Goal: Task Accomplishment & Management: Complete application form

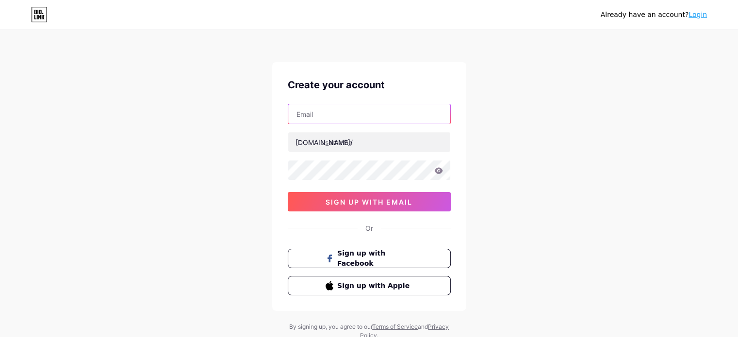
click at [325, 116] on input "text" at bounding box center [369, 113] width 162 height 19
type input "[EMAIL_ADDRESS][DOMAIN_NAME]"
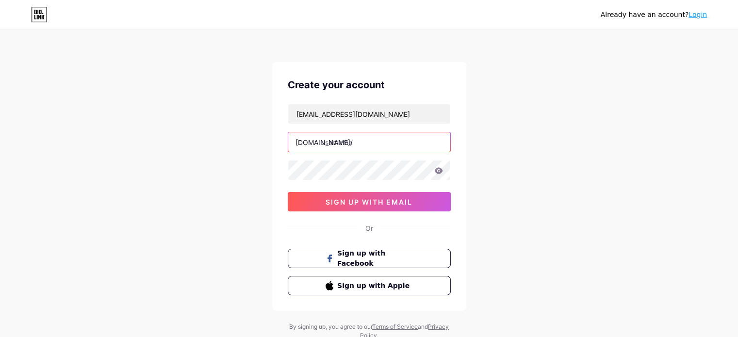
click at [365, 140] on input "text" at bounding box center [369, 142] width 162 height 19
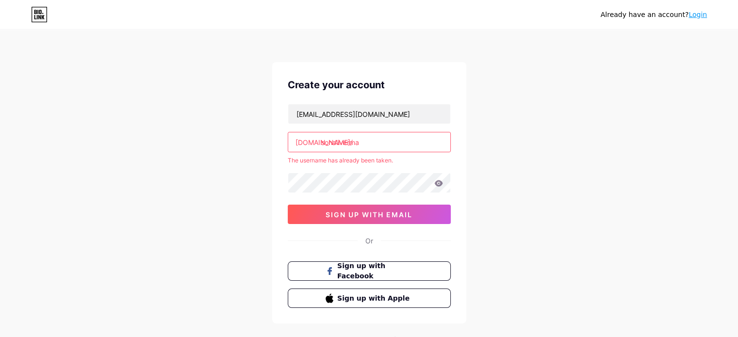
click at [380, 142] on input "sonaliverma" at bounding box center [369, 142] width 162 height 19
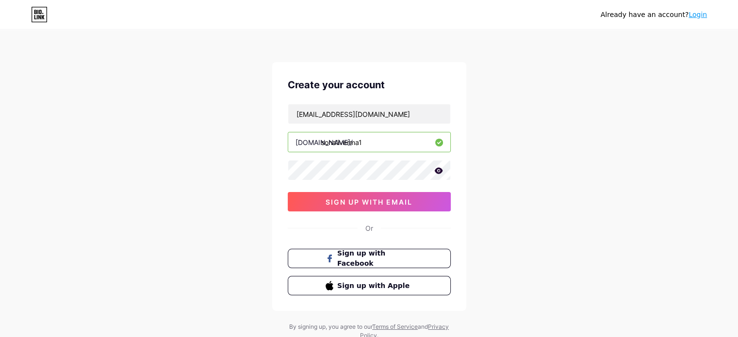
type input "sonaliverma1"
click at [348, 212] on div "Create your account [EMAIL_ADDRESS][DOMAIN_NAME] [DOMAIN_NAME]/ sonaliverma1 si…" at bounding box center [369, 186] width 194 height 249
click at [340, 202] on span "sign up with email" at bounding box center [369, 202] width 87 height 8
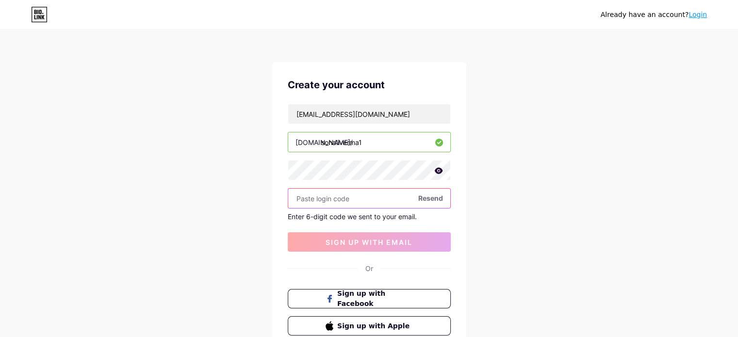
paste input "285099"
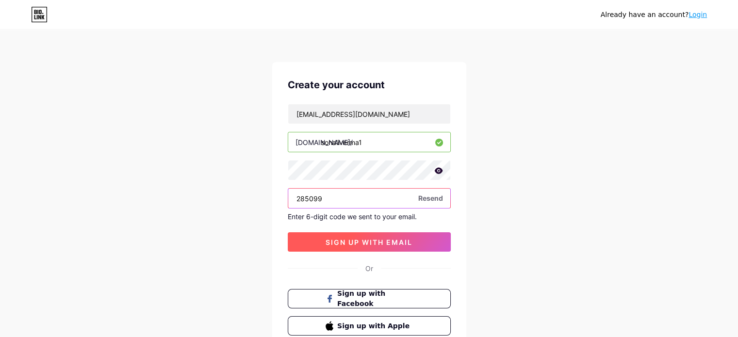
type input "285099"
click at [373, 234] on button "sign up with email" at bounding box center [369, 241] width 163 height 19
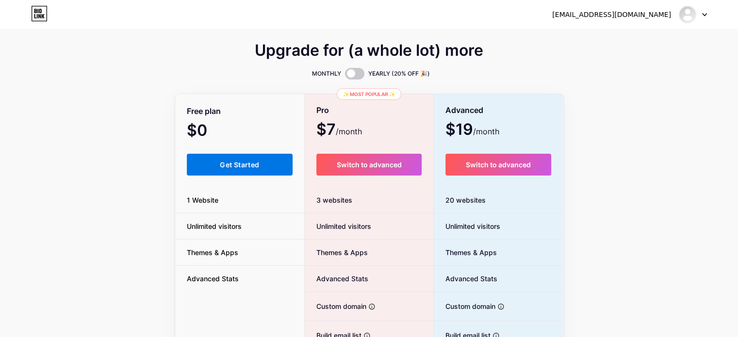
click at [248, 172] on button "Get Started" at bounding box center [240, 165] width 106 height 22
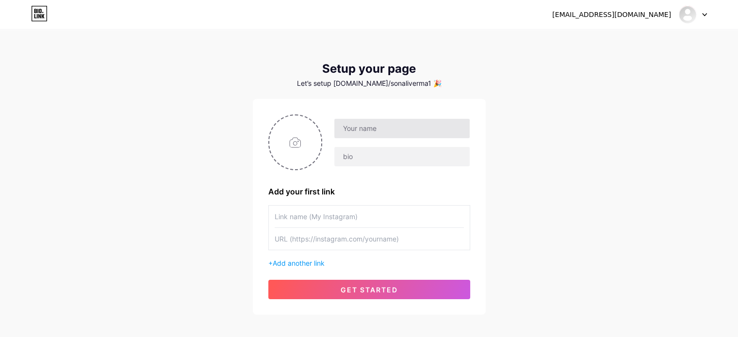
drag, startPoint x: 376, startPoint y: 117, endPoint x: 381, endPoint y: 129, distance: 12.4
click at [381, 129] on div at bounding box center [369, 143] width 202 height 56
click at [381, 129] on input "text" at bounding box center [401, 128] width 135 height 19
type input "[PERSON_NAME]"
click at [313, 144] on input "file" at bounding box center [295, 143] width 52 height 54
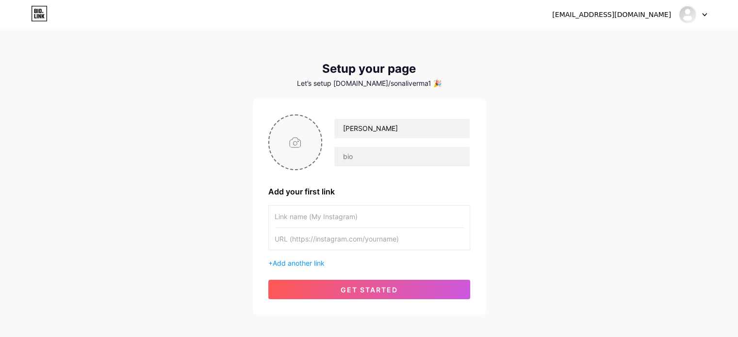
type input "C:\fakepath\3.jpg"
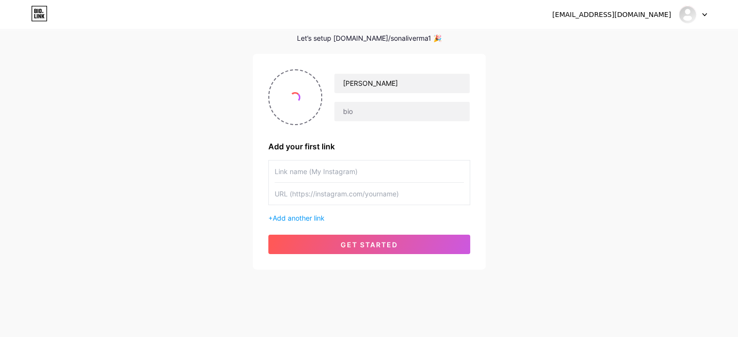
scroll to position [47, 0]
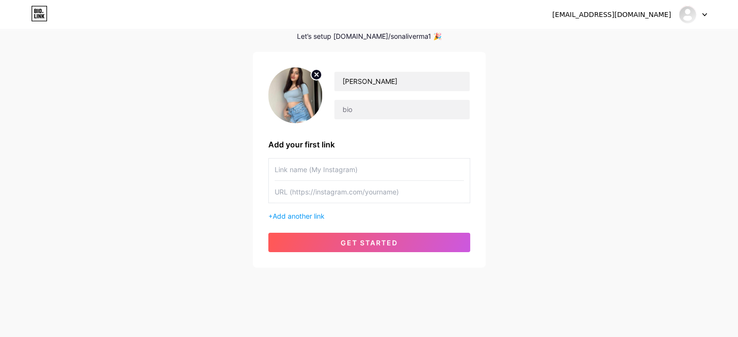
click at [321, 166] on input "text" at bounding box center [369, 170] width 189 height 22
paste input "[URL][DOMAIN_NAME]"
click at [332, 187] on input "[URL][DOMAIN_NAME]" at bounding box center [369, 192] width 189 height 22
type input "[URL][DOMAIN_NAME]"
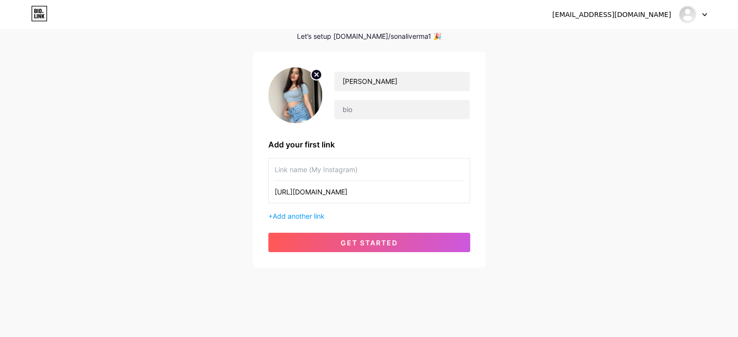
scroll to position [0, 0]
paste input "Housewife Escort in Aerocity"
click at [298, 174] on input "Housewife Escort in Aerocity" at bounding box center [369, 170] width 189 height 22
type input "Housewife Escort in Aerocity"
click at [293, 214] on span "Add another link" at bounding box center [299, 216] width 52 height 8
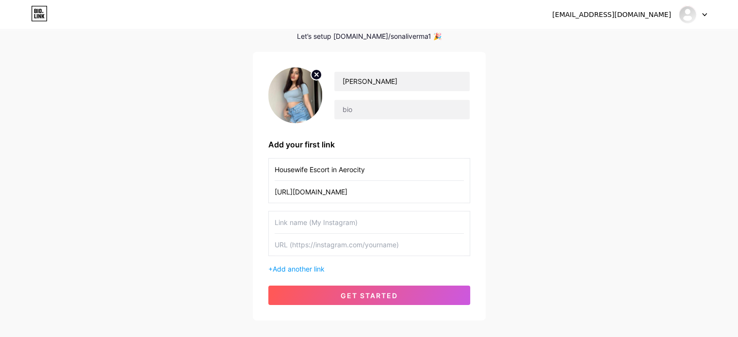
paste input "Escort in Aerocity"
click at [288, 224] on input "Escort in Aerocity" at bounding box center [369, 223] width 189 height 22
type input "Escort in Aerocity"
click at [348, 239] on input "text" at bounding box center [369, 245] width 189 height 22
paste input "[URL][DOMAIN_NAME]"
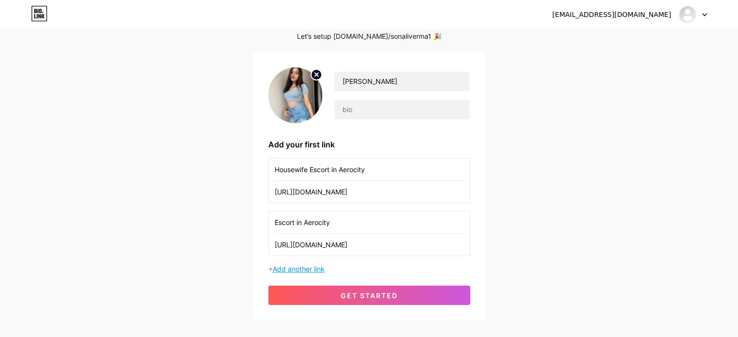
type input "[URL][DOMAIN_NAME]"
click at [282, 267] on span "Add another link" at bounding box center [299, 269] width 52 height 8
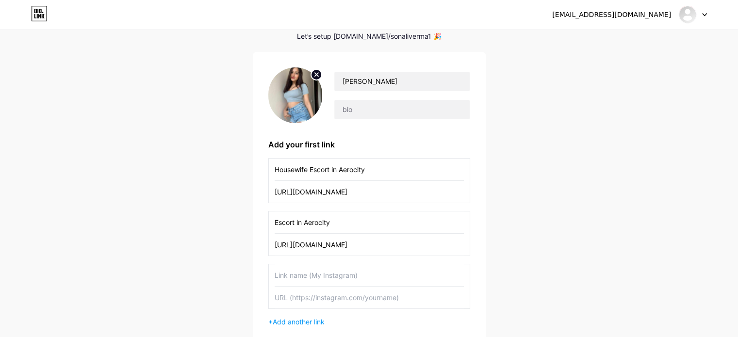
paste input "[URL][DOMAIN_NAME]"
click at [293, 296] on input "[URL][DOMAIN_NAME]" at bounding box center [369, 298] width 189 height 22
type input "[URL][DOMAIN_NAME]"
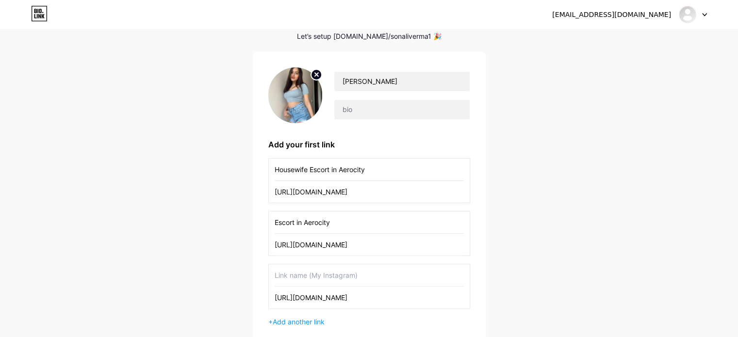
paste input "Air Hostess Escort in Aerocity"
click at [330, 276] on input "Air Hostess Escort in Aerocity" at bounding box center [369, 276] width 189 height 22
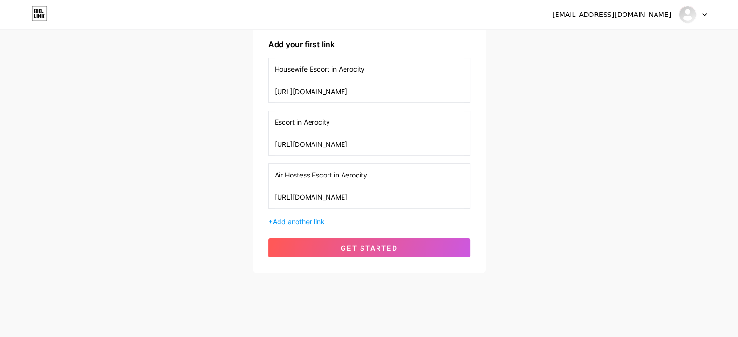
scroll to position [151, 0]
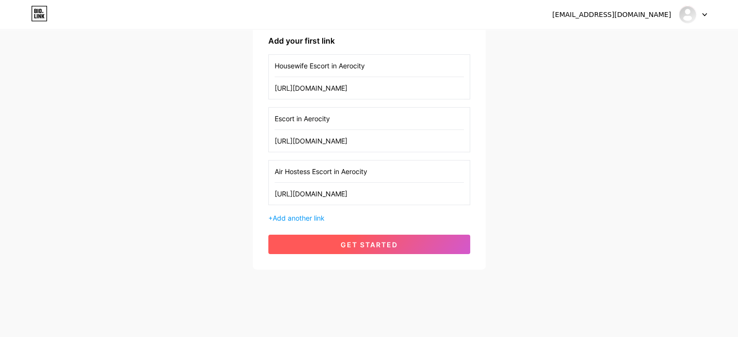
type input "Air Hostess Escort in Aerocity"
click at [391, 246] on span "get started" at bounding box center [369, 245] width 57 height 8
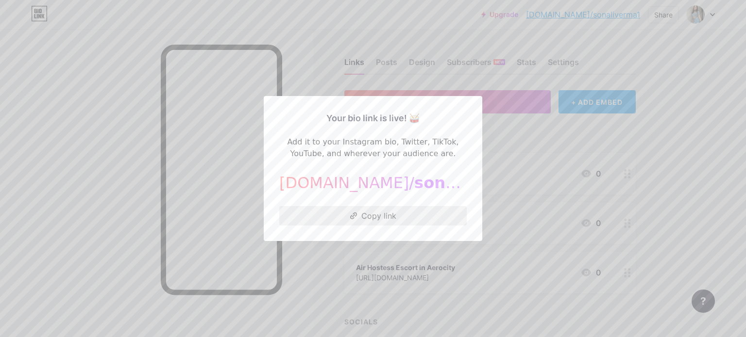
click at [378, 213] on button "Copy link" at bounding box center [372, 215] width 187 height 19
